Goal: Task Accomplishment & Management: Complete application form

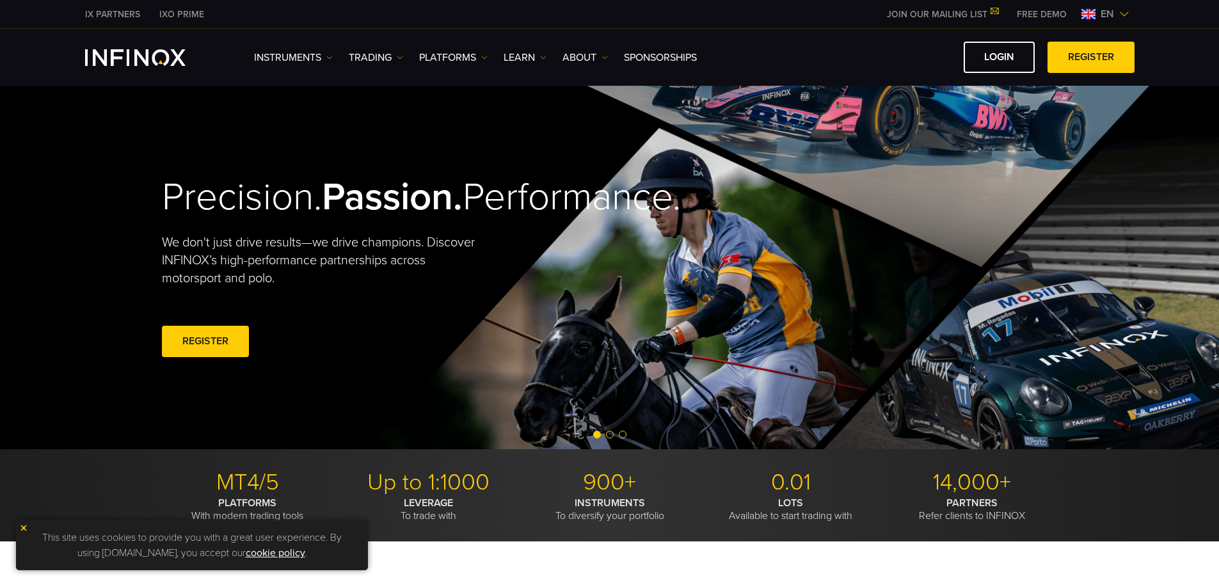
click at [814, 156] on div "Precision. Passion. Performance. We don't just drive results—we drive champions…" at bounding box center [610, 268] width 922 height 364
click at [1091, 58] on span at bounding box center [1091, 58] width 0 height 0
click at [1089, 61] on link "REGISTER" at bounding box center [1091, 57] width 87 height 31
click at [1077, 54] on link "REGISTER" at bounding box center [1091, 57] width 87 height 31
click at [1096, 52] on link "REGISTER" at bounding box center [1091, 57] width 87 height 31
